Goal: Task Accomplishment & Management: Use online tool/utility

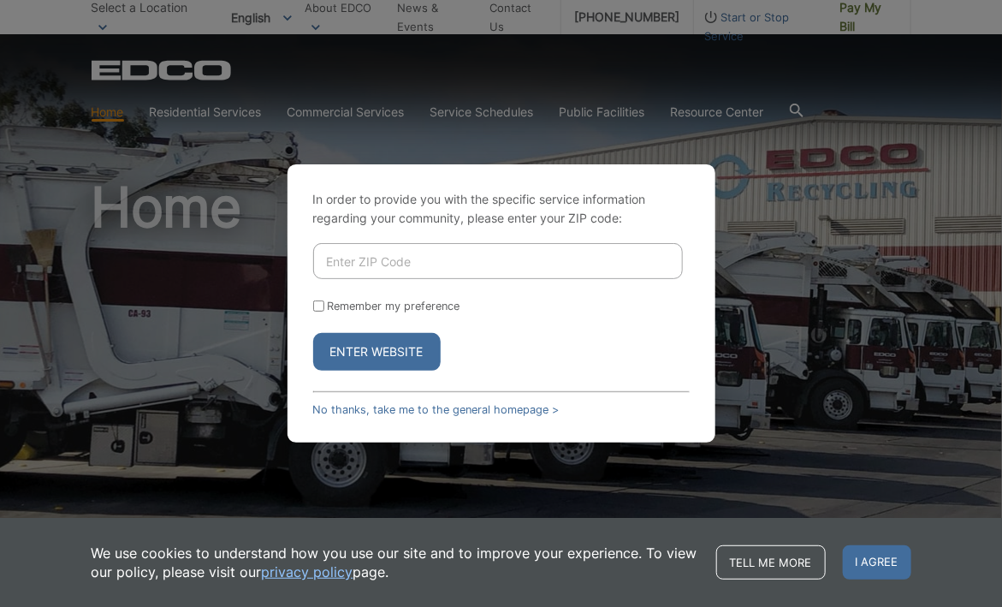
click at [409, 263] on input "Enter ZIP Code" at bounding box center [498, 261] width 370 height 36
type input "92007"
click at [398, 350] on button "Enter Website" at bounding box center [376, 352] width 127 height 38
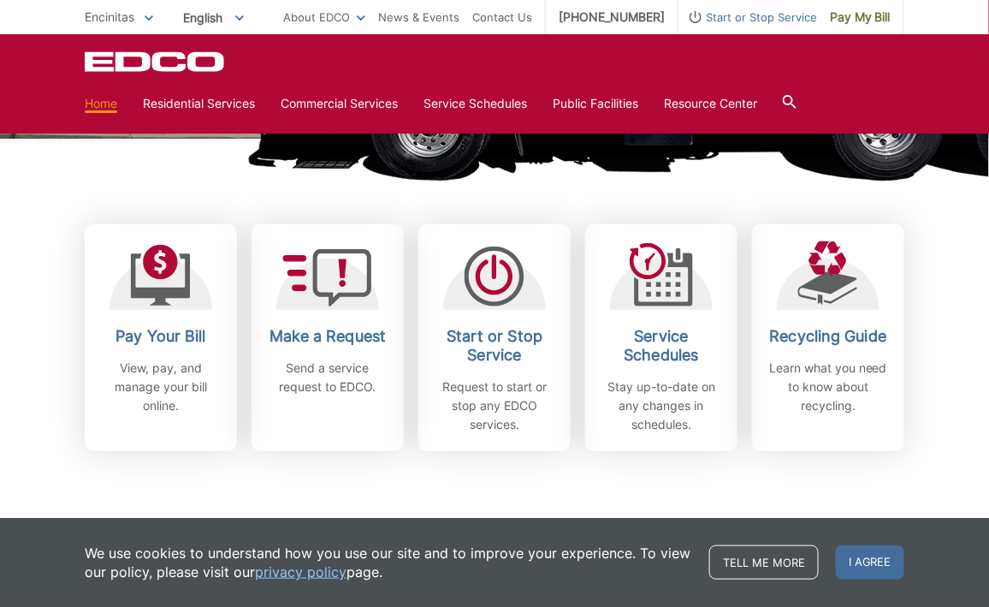
scroll to position [399, 0]
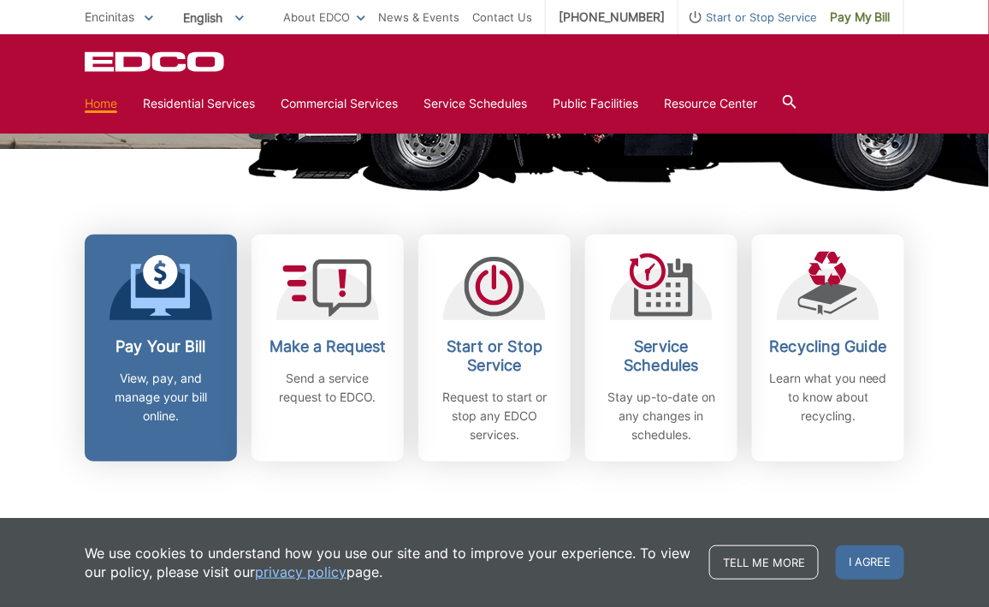
click at [139, 343] on h2 "Pay Your Bill" at bounding box center [161, 346] width 127 height 19
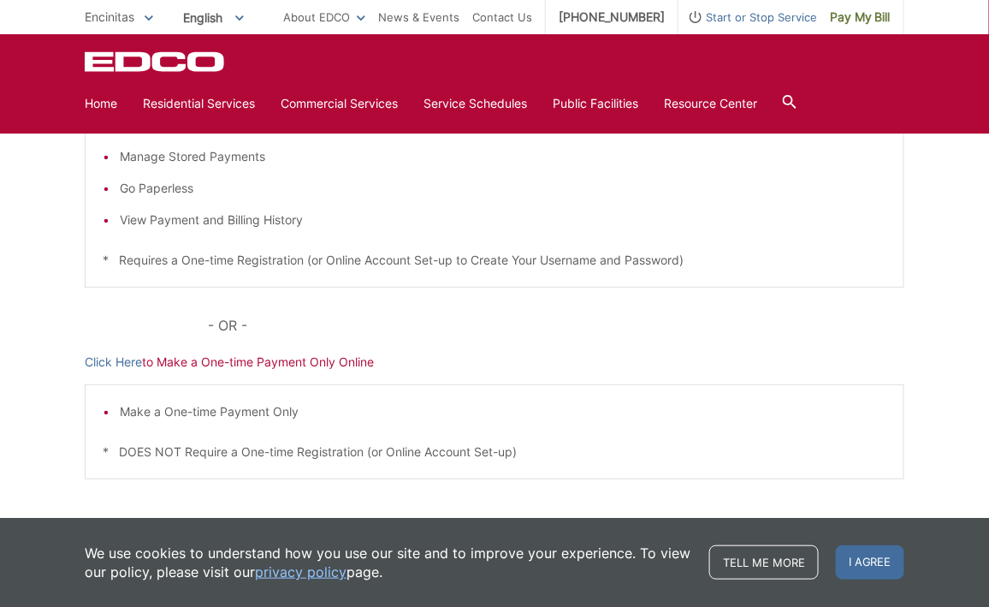
scroll to position [399, 0]
click at [131, 362] on link "Click Here" at bounding box center [113, 361] width 57 height 19
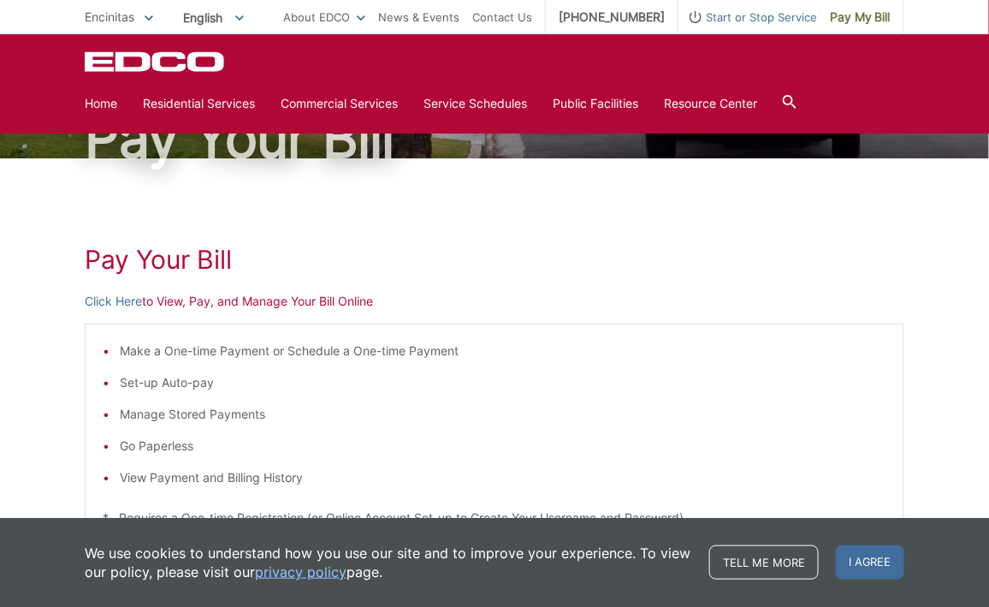
scroll to position [0, 0]
